Goal: Transaction & Acquisition: Purchase product/service

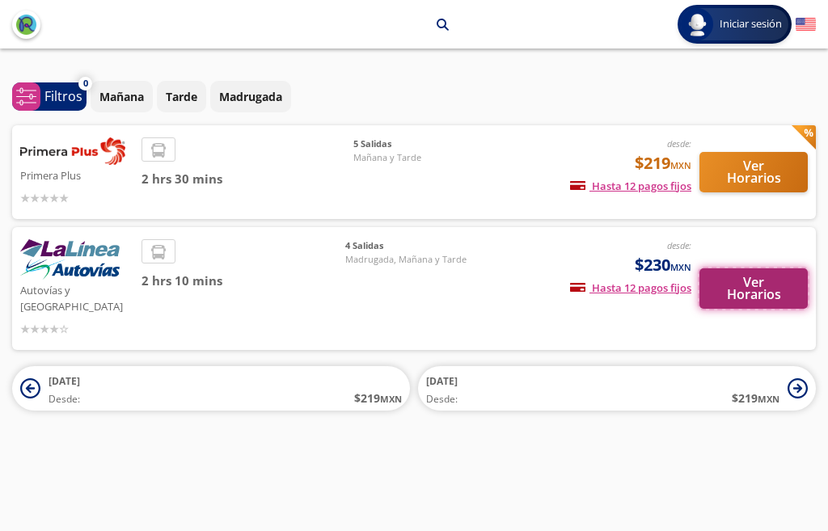
click at [733, 282] on button "Ver Horarios" at bounding box center [753, 288] width 108 height 40
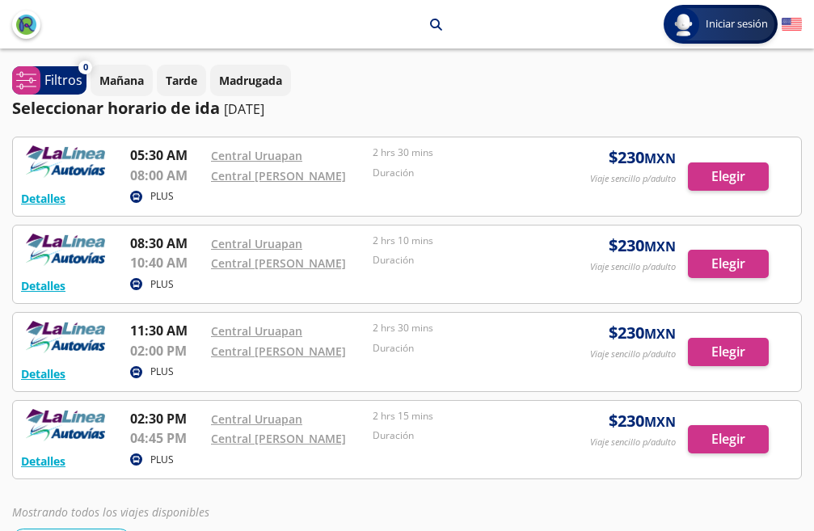
click at [715, 441] on div at bounding box center [407, 440] width 788 height 78
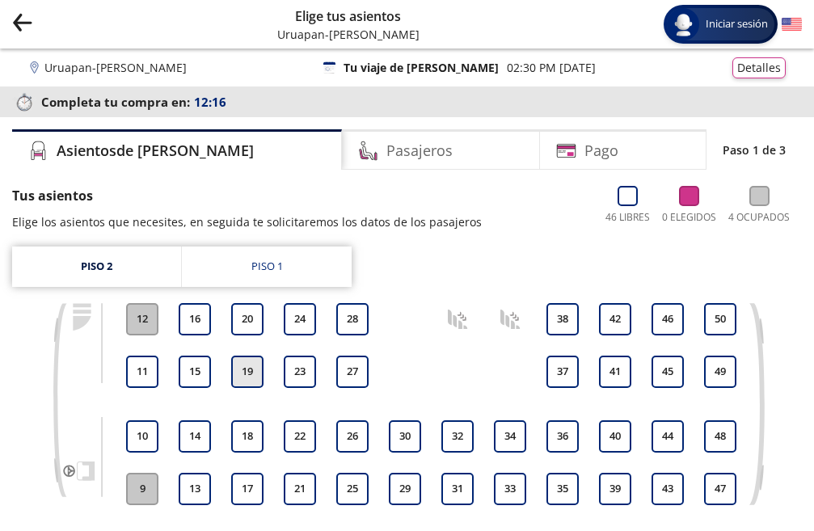
scroll to position [81, 0]
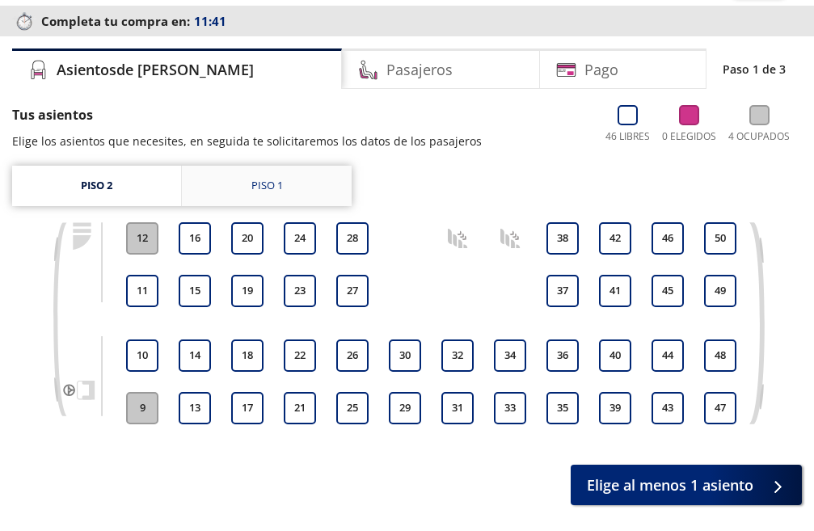
click at [313, 196] on link "Piso 1" at bounding box center [267, 186] width 170 height 40
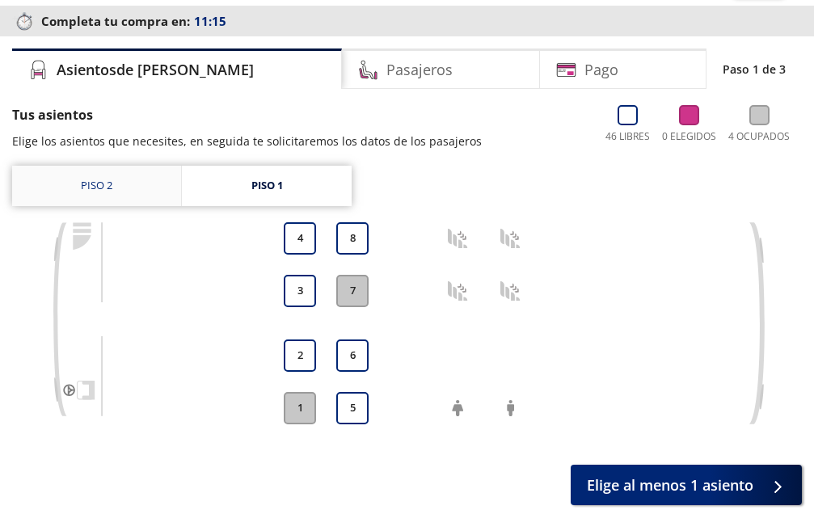
click at [152, 187] on link "Piso 2" at bounding box center [96, 186] width 169 height 40
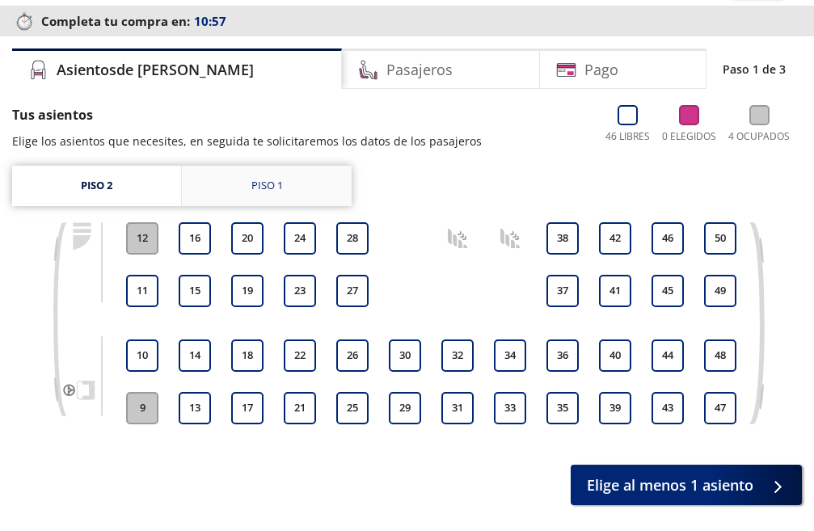
click at [260, 187] on div "Piso 1" at bounding box center [267, 186] width 32 height 16
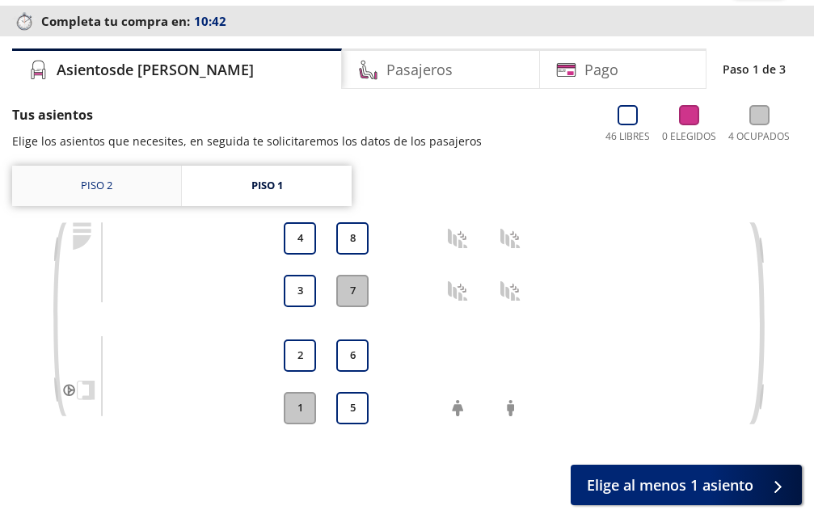
click at [137, 187] on link "Piso 2" at bounding box center [96, 186] width 169 height 40
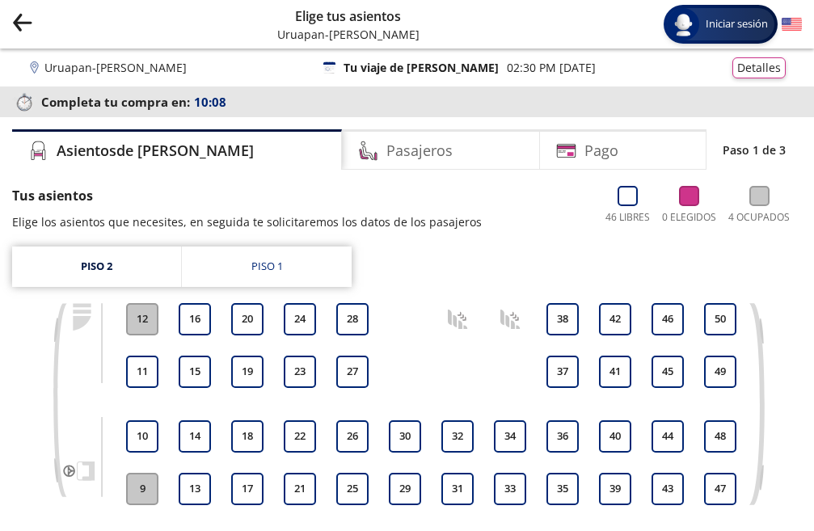
scroll to position [81, 0]
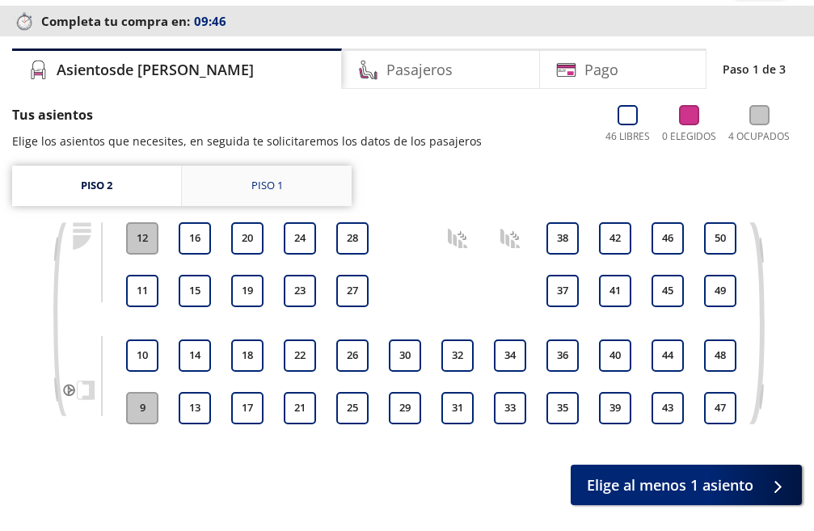
click at [308, 180] on link "Piso 1" at bounding box center [267, 186] width 170 height 40
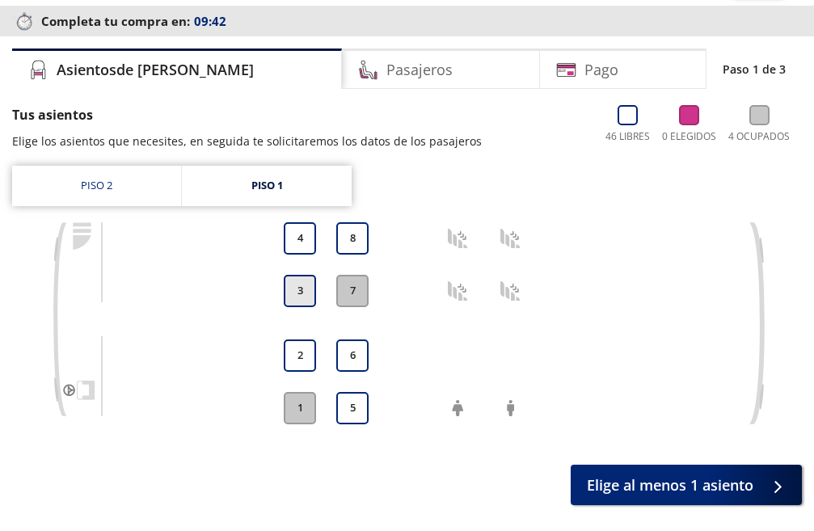
click at [301, 287] on button "3" at bounding box center [300, 291] width 32 height 32
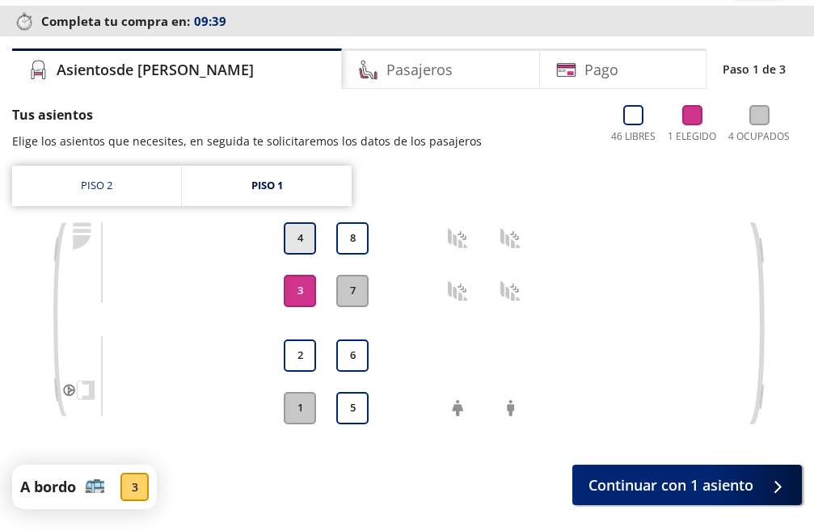
click at [289, 238] on button "4" at bounding box center [300, 238] width 32 height 32
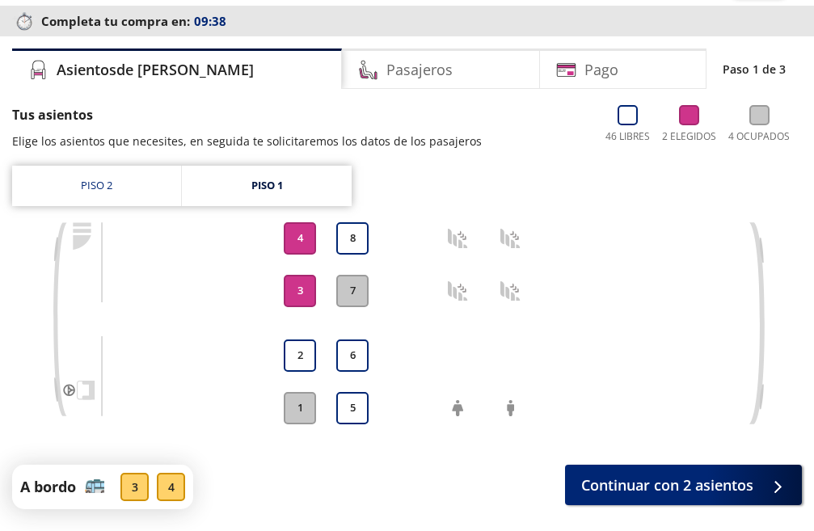
click at [297, 294] on button "3" at bounding box center [300, 291] width 32 height 32
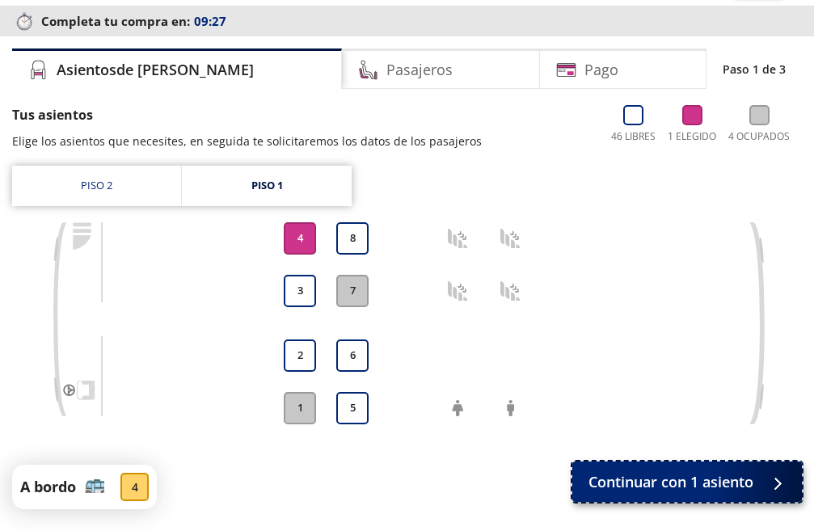
click at [622, 481] on span "Continuar con 1 asiento" at bounding box center [671, 482] width 165 height 22
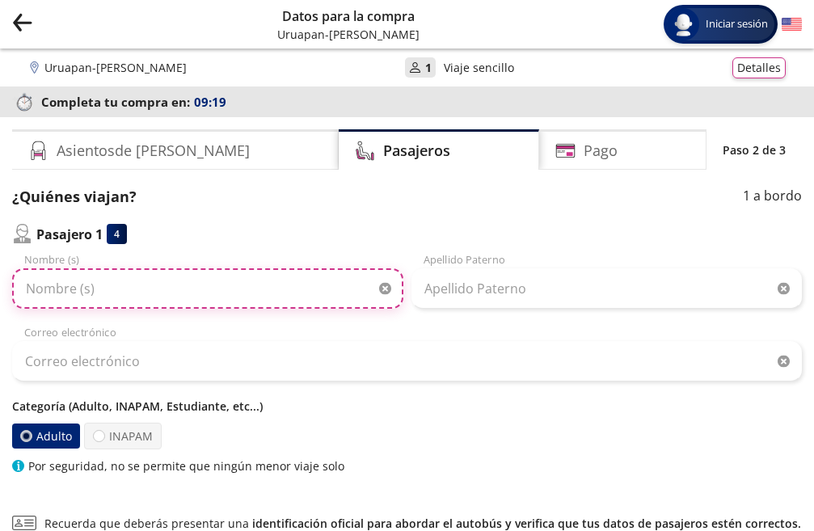
click at [124, 289] on input "Nombre (s)" at bounding box center [207, 288] width 391 height 40
type input "m"
type input "[PERSON_NAME]"
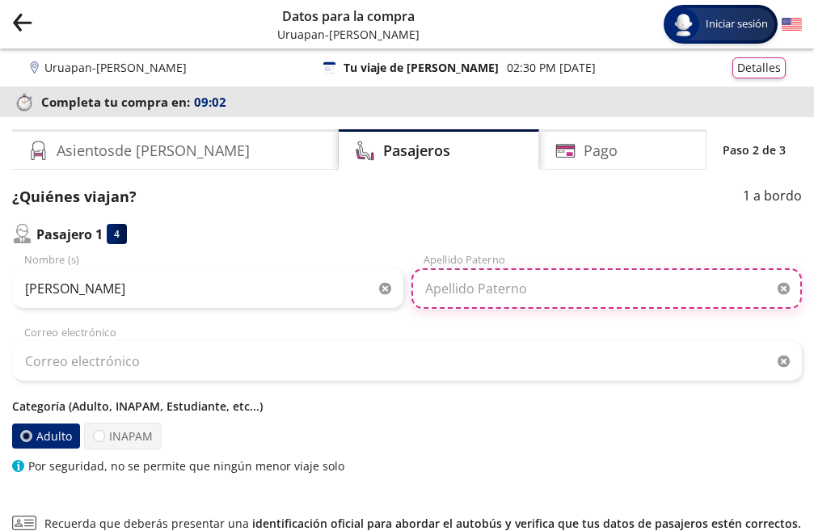
click at [465, 297] on input "Apellido Paterno" at bounding box center [606, 288] width 391 height 40
type input "CASTILLO"
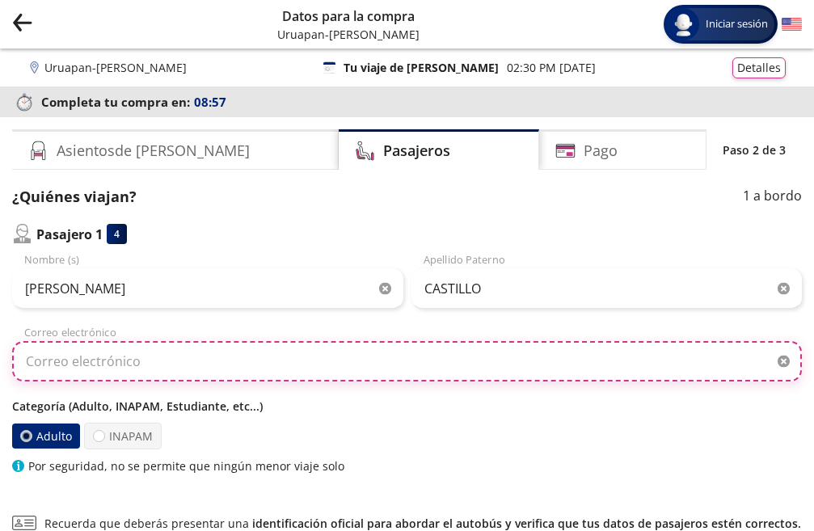
click at [243, 362] on input "Correo electrónico" at bounding box center [407, 361] width 790 height 40
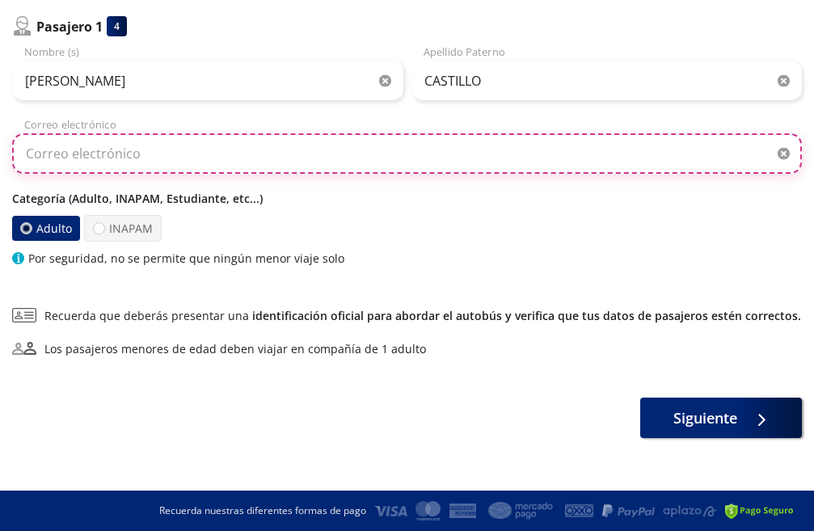
scroll to position [127, 0]
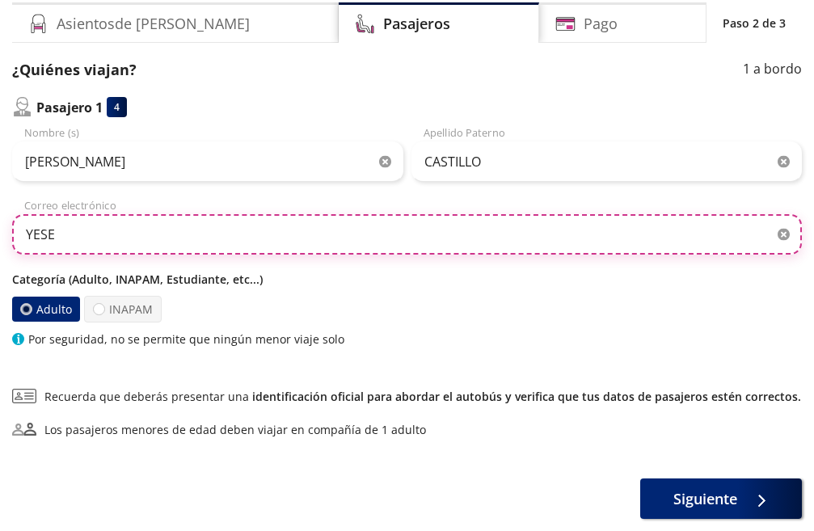
type input "[EMAIL_ADDRESS][DOMAIN_NAME]"
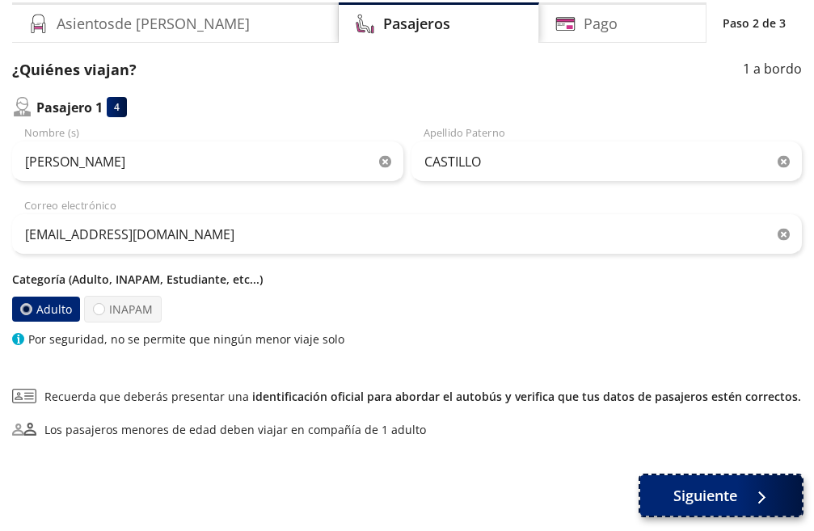
click at [722, 496] on span "Siguiente" at bounding box center [705, 496] width 64 height 22
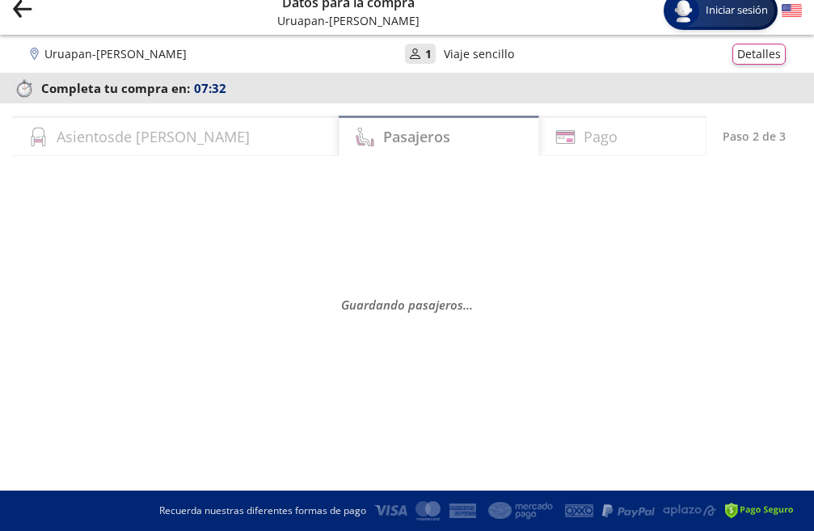
scroll to position [0, 0]
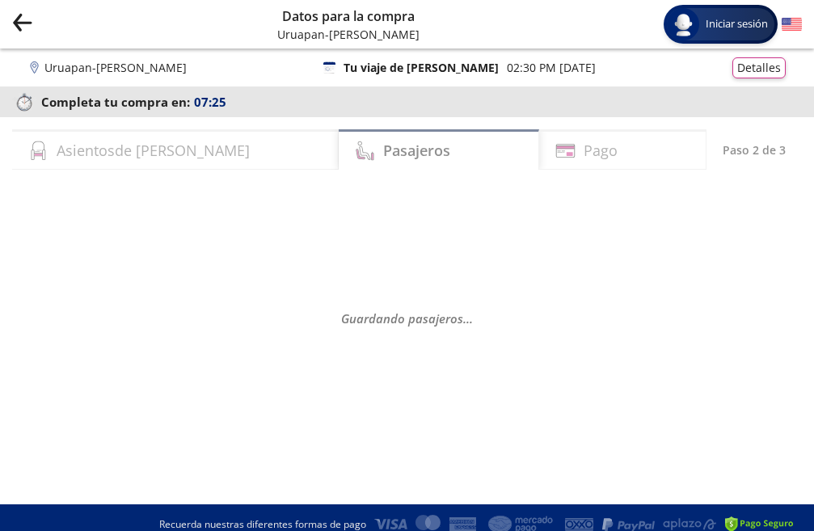
select select "MX"
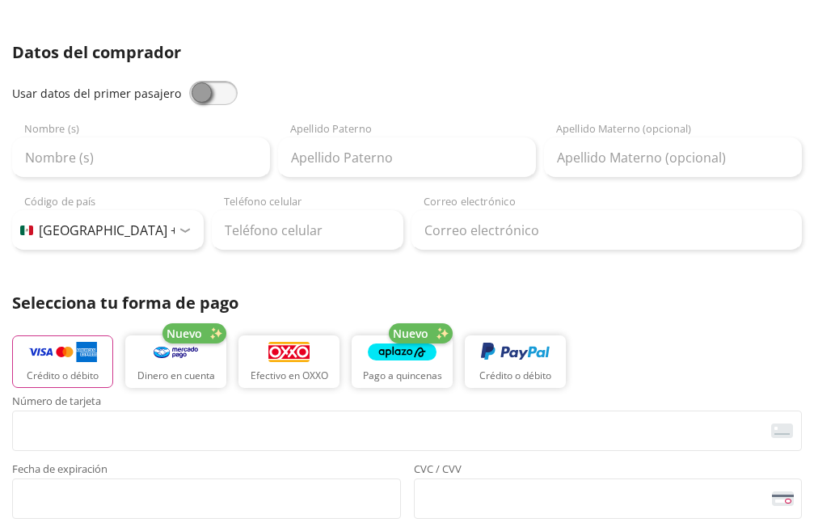
scroll to position [243, 0]
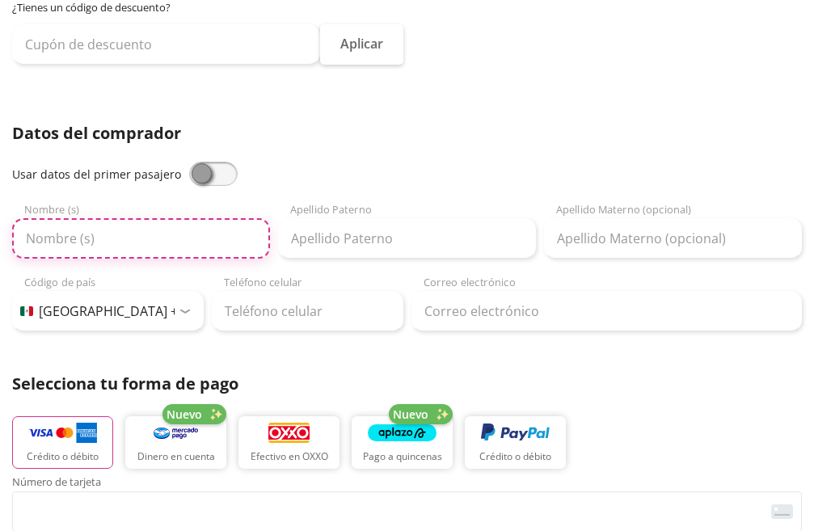
click at [179, 239] on input "Nombre (s)" at bounding box center [141, 238] width 258 height 40
type input "[PERSON_NAME]"
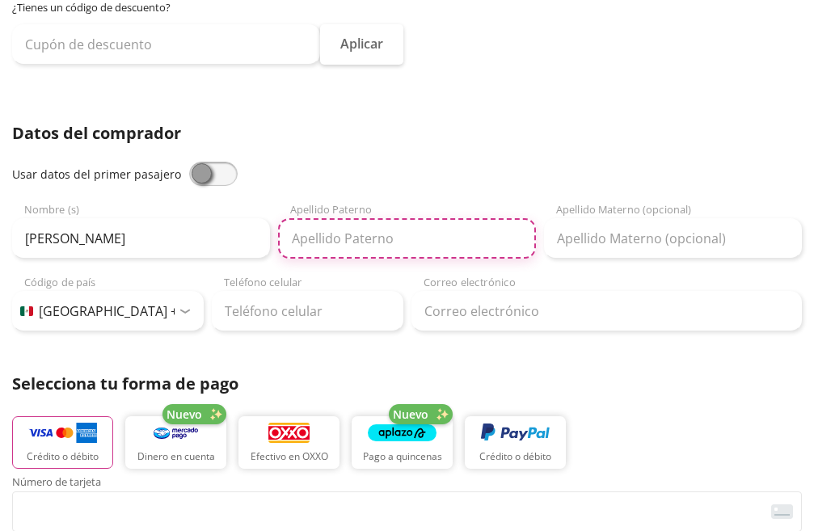
click at [376, 236] on input "Apellido Paterno" at bounding box center [407, 238] width 258 height 40
type input "CASTILLO"
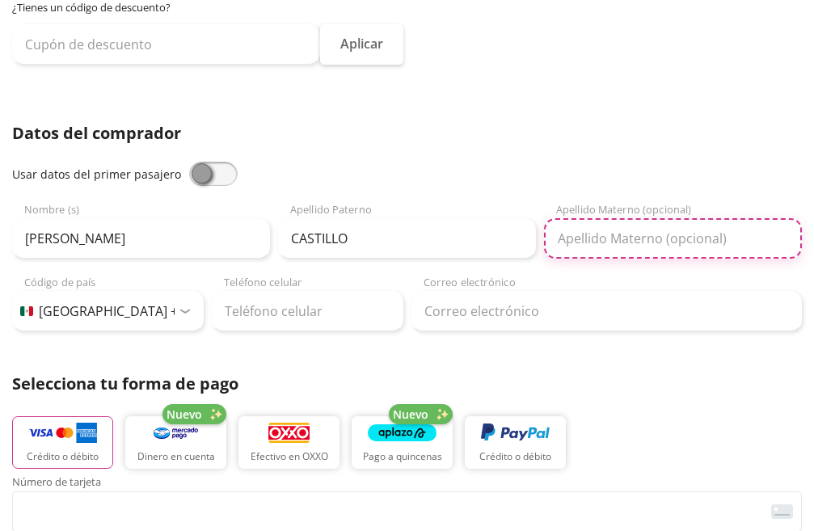
click at [606, 240] on input "Apellido Materno (opcional)" at bounding box center [673, 238] width 258 height 40
type input "[PERSON_NAME]"
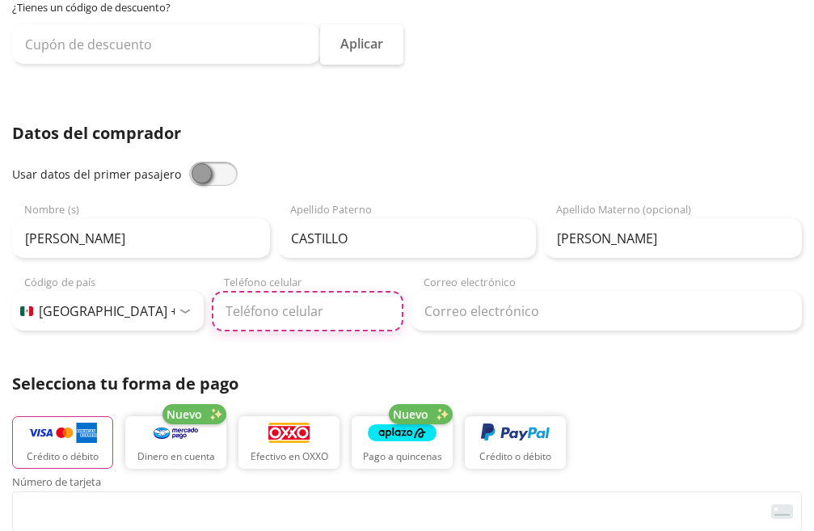
click at [279, 313] on input "Teléfono celular" at bounding box center [308, 311] width 192 height 40
click at [402, 306] on input "[PHONE_NUMBER]" at bounding box center [308, 311] width 192 height 40
type input "[PHONE_NUMBER]"
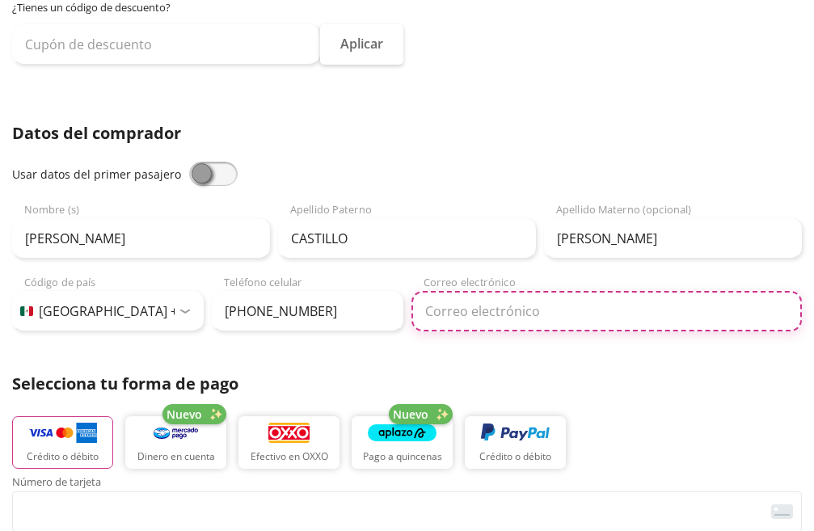
click at [443, 315] on input "Correo electrónico" at bounding box center [606, 311] width 391 height 40
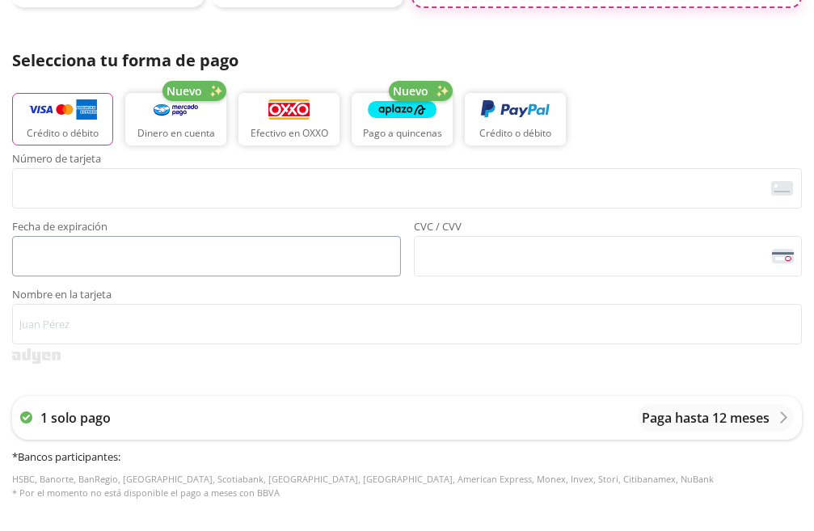
scroll to position [485, 0]
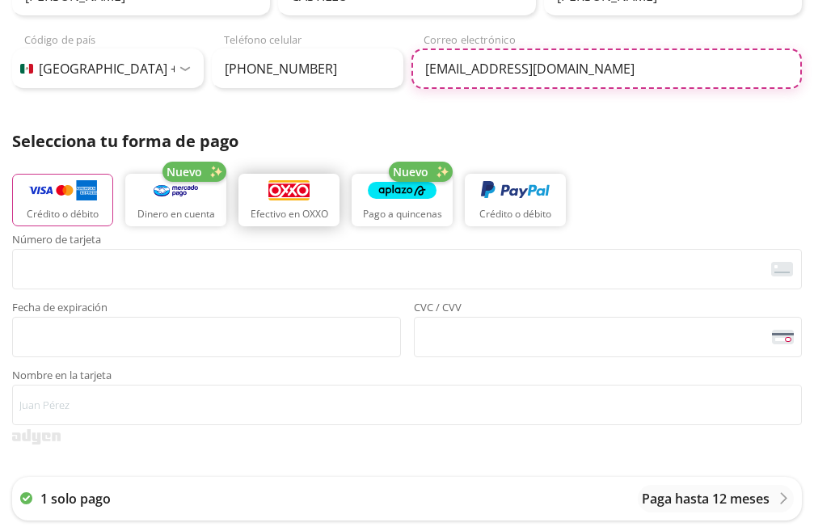
type input "[EMAIL_ADDRESS][DOMAIN_NAME]"
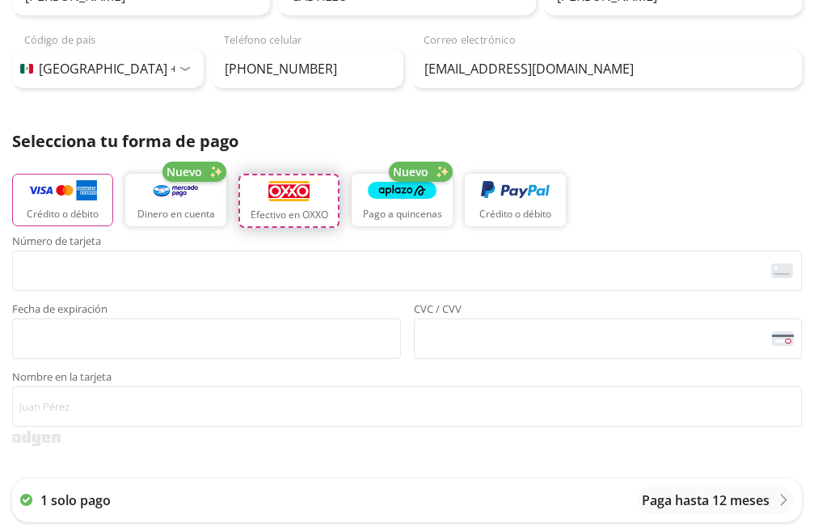
click at [304, 217] on p "Efectivo en OXXO" at bounding box center [290, 215] width 78 height 15
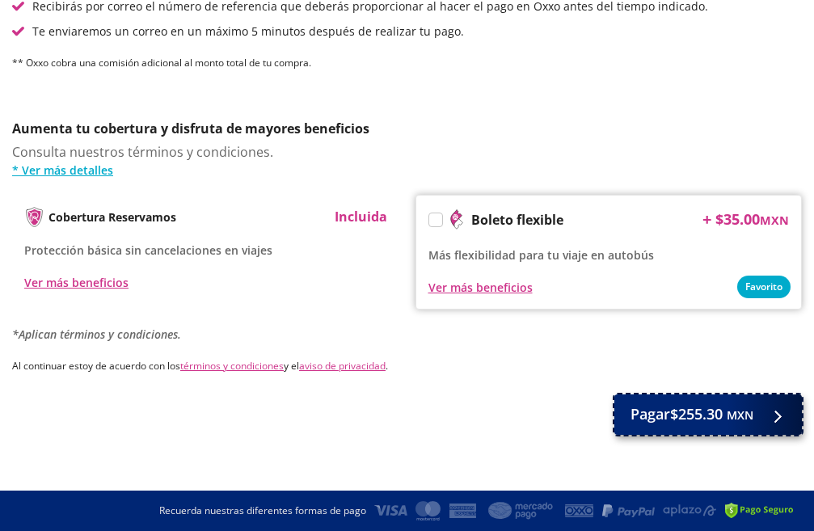
scroll to position [853, 0]
click at [657, 411] on span "Pagar $255.30 MXN" at bounding box center [692, 414] width 123 height 22
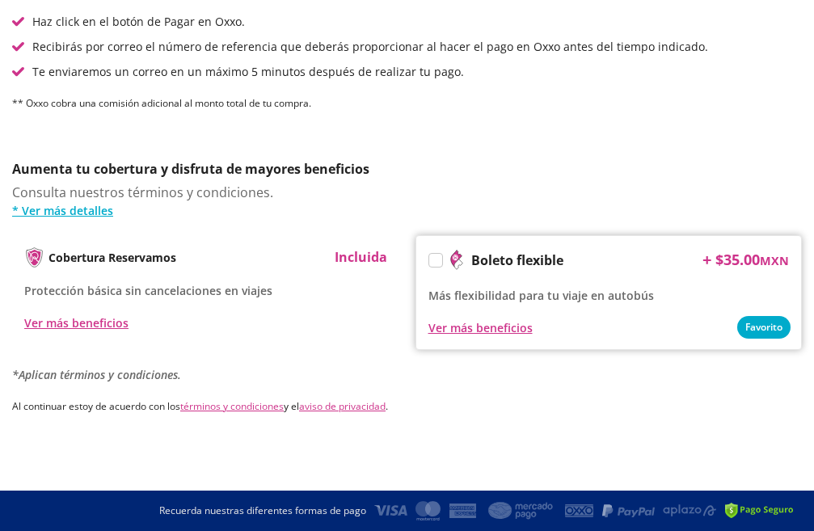
scroll to position [0, 0]
